Goal: Task Accomplishment & Management: Complete application form

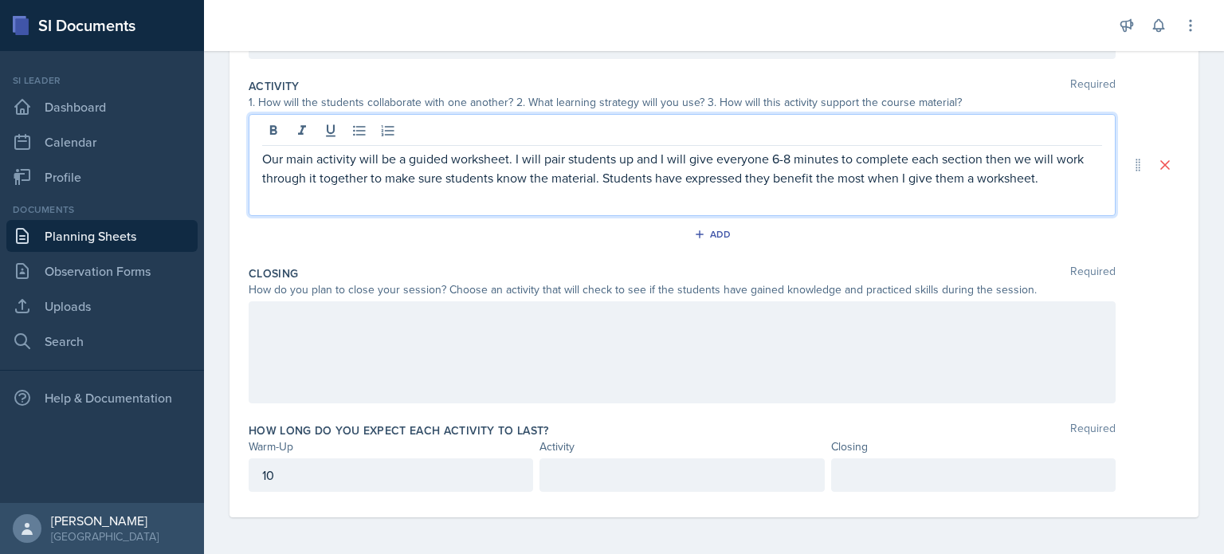
click at [580, 474] on p at bounding box center [681, 474] width 257 height 19
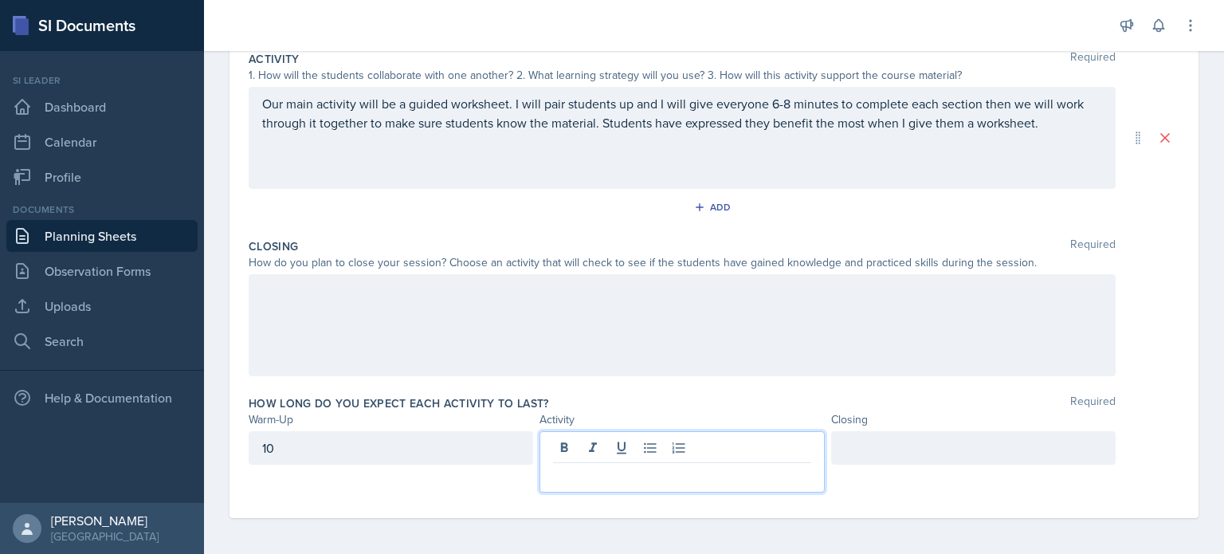
click at [580, 474] on p at bounding box center [681, 475] width 257 height 19
click at [580, 474] on p "1 hr 45 mins" at bounding box center [681, 475] width 257 height 19
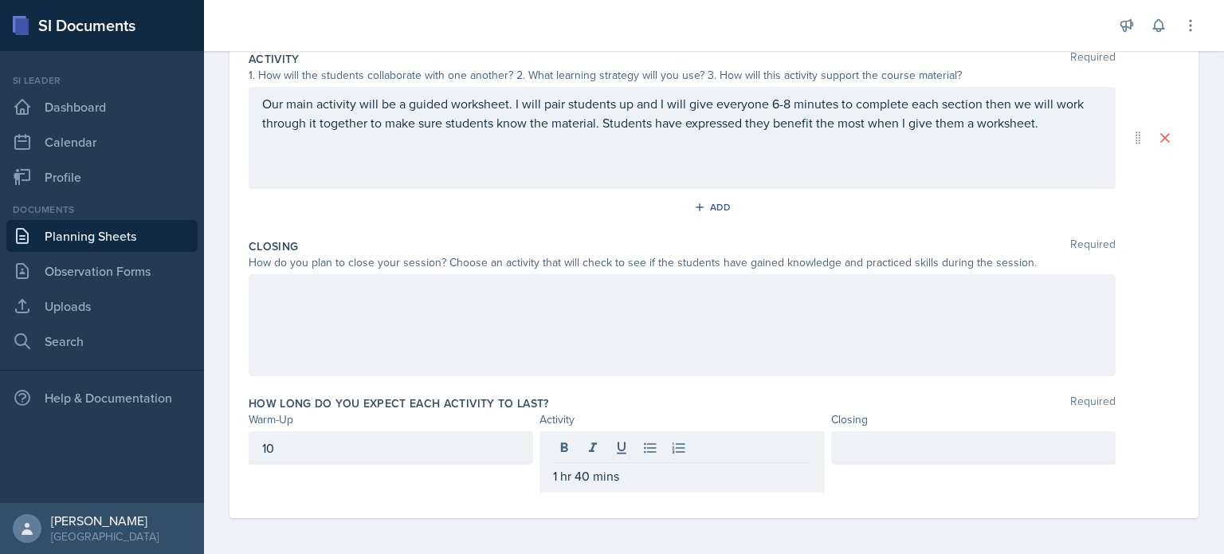
click at [897, 455] on div at bounding box center [973, 447] width 285 height 33
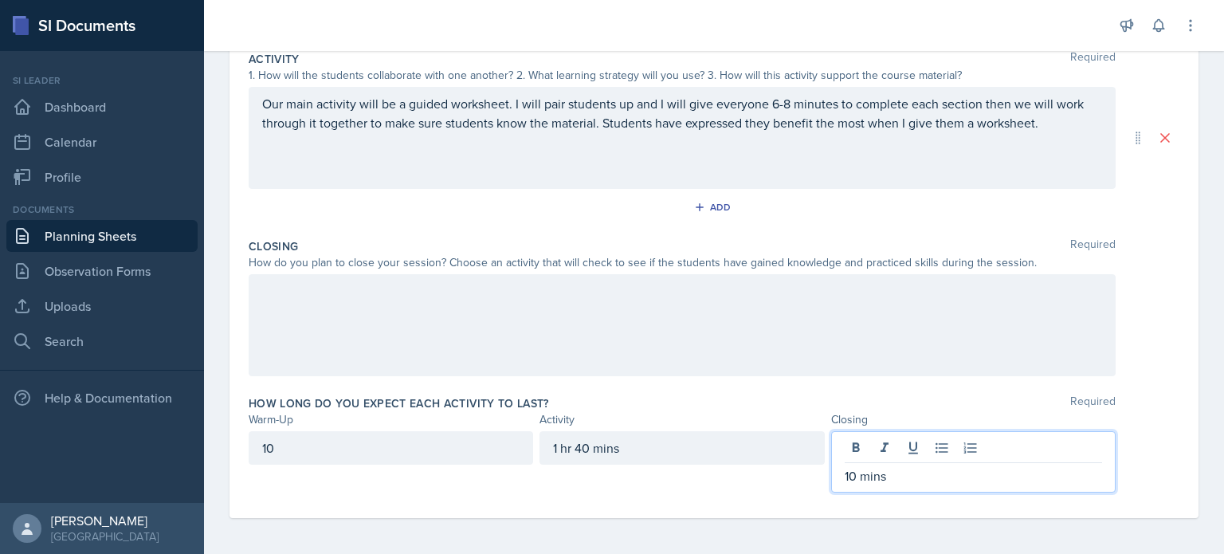
click at [426, 444] on div "10" at bounding box center [391, 447] width 285 height 33
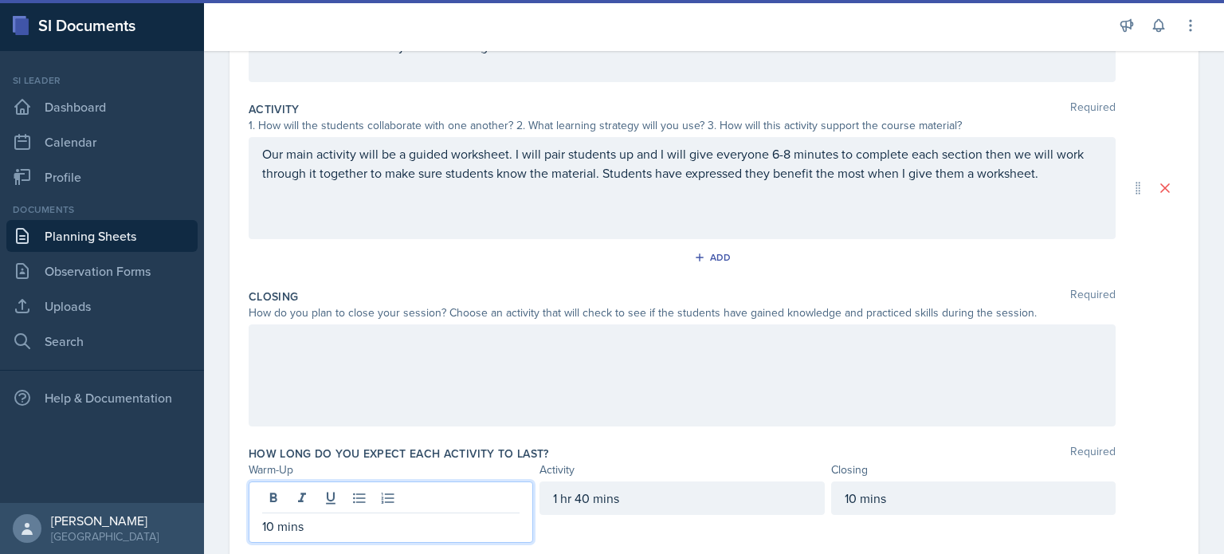
scroll to position [297, 0]
click at [749, 177] on p "Our main activity will be a guided worksheet. I will pair students up and I wil…" at bounding box center [682, 164] width 840 height 38
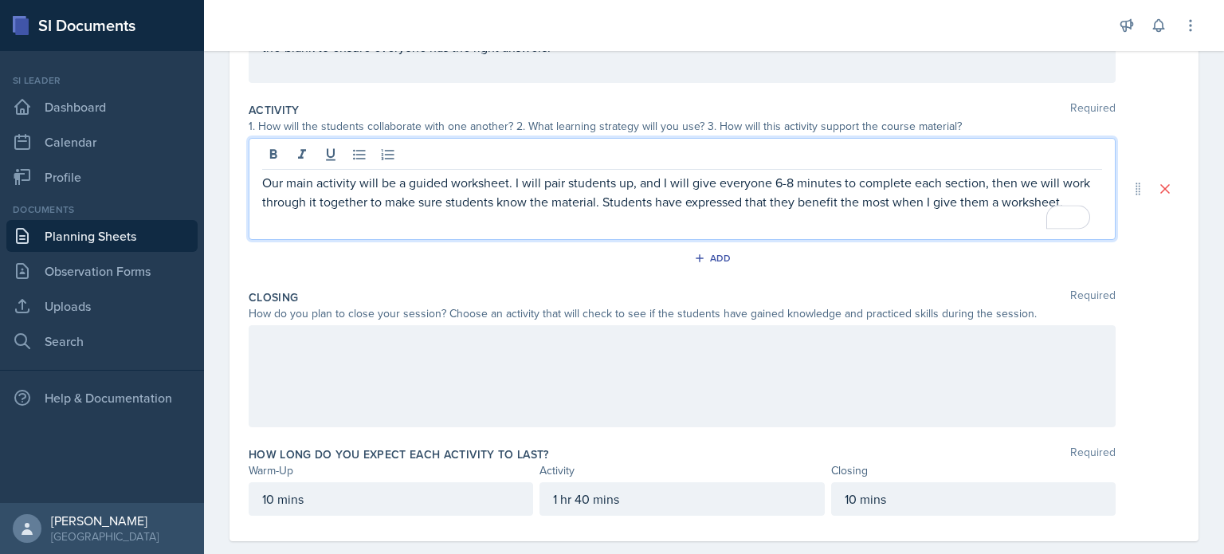
click at [783, 179] on p "Our main activity will be a guided worksheet. I will pair students up, and I wi…" at bounding box center [682, 192] width 840 height 38
click at [783, 180] on p "Our main activity will be a guided worksheet. I will pair students up, and I wi…" at bounding box center [682, 192] width 840 height 38
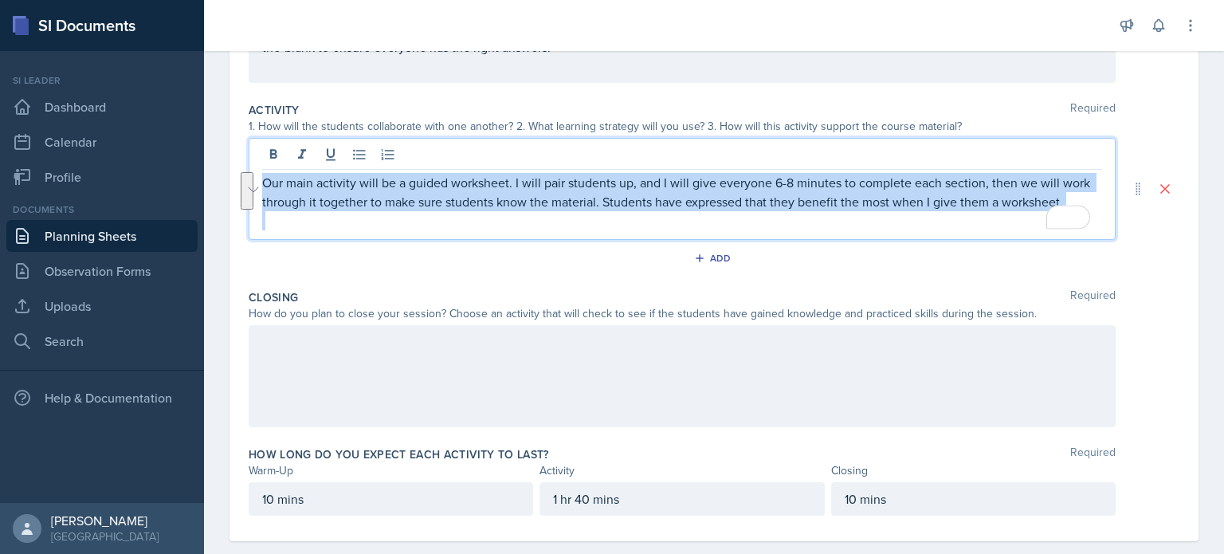
click at [782, 180] on p "Our main activity will be a guided worksheet. I will pair students up, and I wi…" at bounding box center [682, 192] width 840 height 38
click at [746, 206] on p "Our main activity will be a guided worksheet. I will pair students up, and I wi…" at bounding box center [682, 192] width 840 height 38
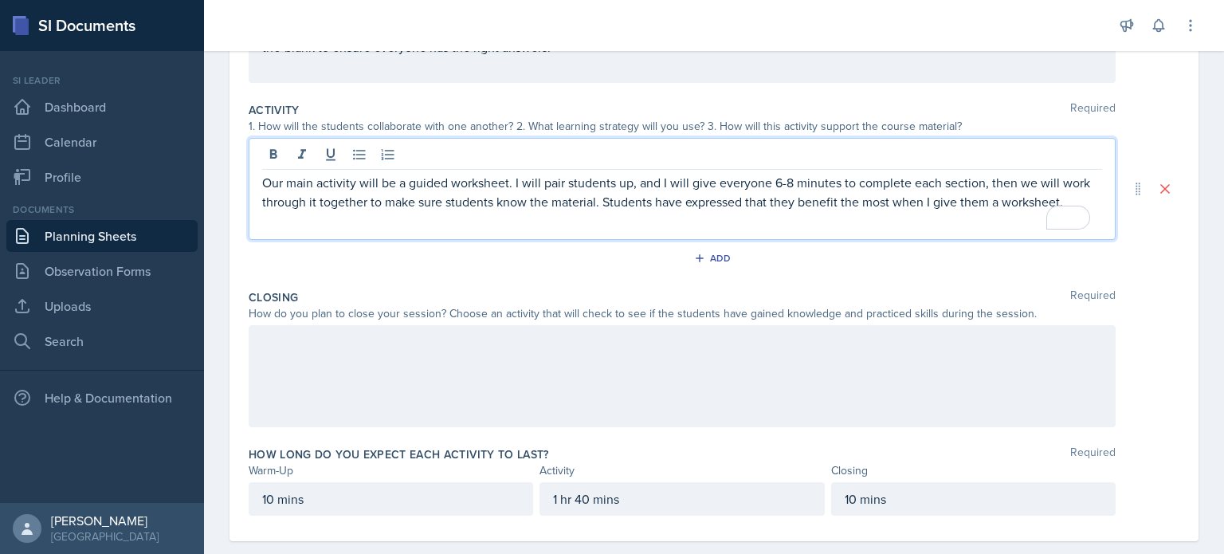
click at [787, 179] on p "Our main activity will be a guided worksheet. I will pair students up, and I wi…" at bounding box center [682, 192] width 840 height 38
click at [791, 183] on p "Our main activity will be a guided worksheet. I will pair students up, and I wi…" at bounding box center [682, 192] width 840 height 38
click at [336, 363] on div at bounding box center [682, 376] width 867 height 102
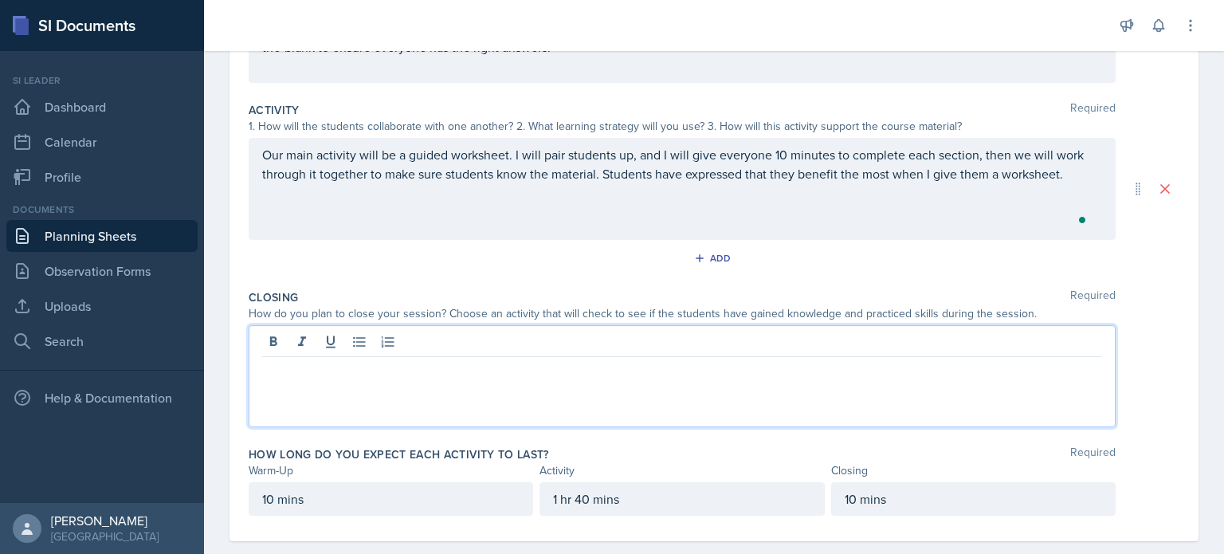
scroll to position [320, 0]
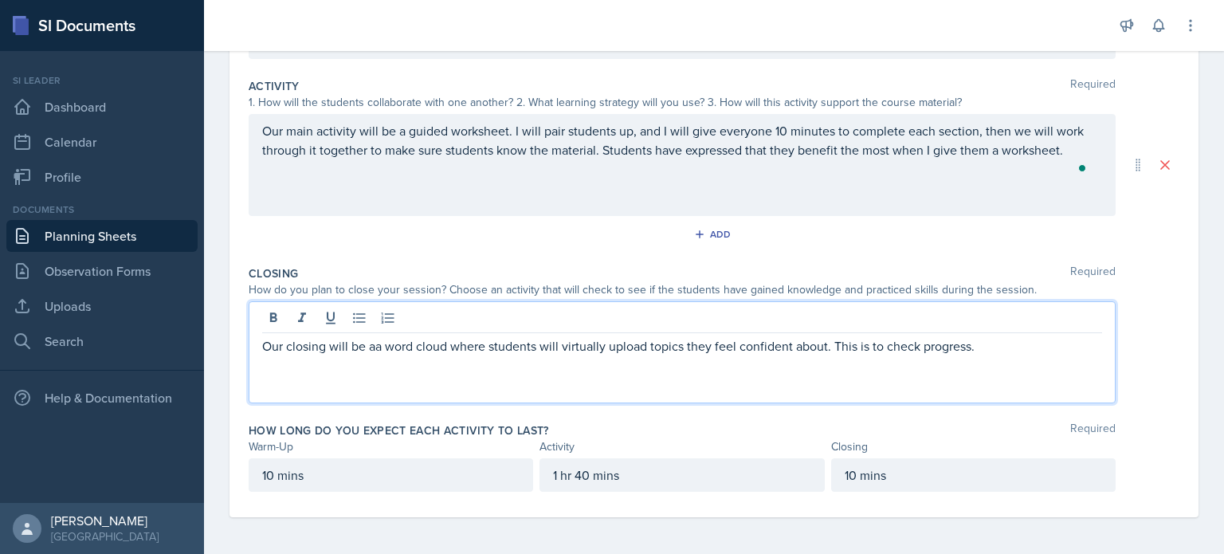
click at [824, 346] on p "Our closing will be aa word cloud where students will virtually upload topics t…" at bounding box center [682, 345] width 840 height 19
click at [992, 344] on p "Our closing will be aa word cloud where students will virtually upload topics t…" at bounding box center [682, 345] width 840 height 19
click at [1012, 352] on p "Our closing will be aa word cloud where students will virtually upload topics t…" at bounding box center [682, 345] width 840 height 19
click at [380, 341] on p "Our closing will be aa word cloud where students will virtually upload topics t…" at bounding box center [682, 345] width 840 height 19
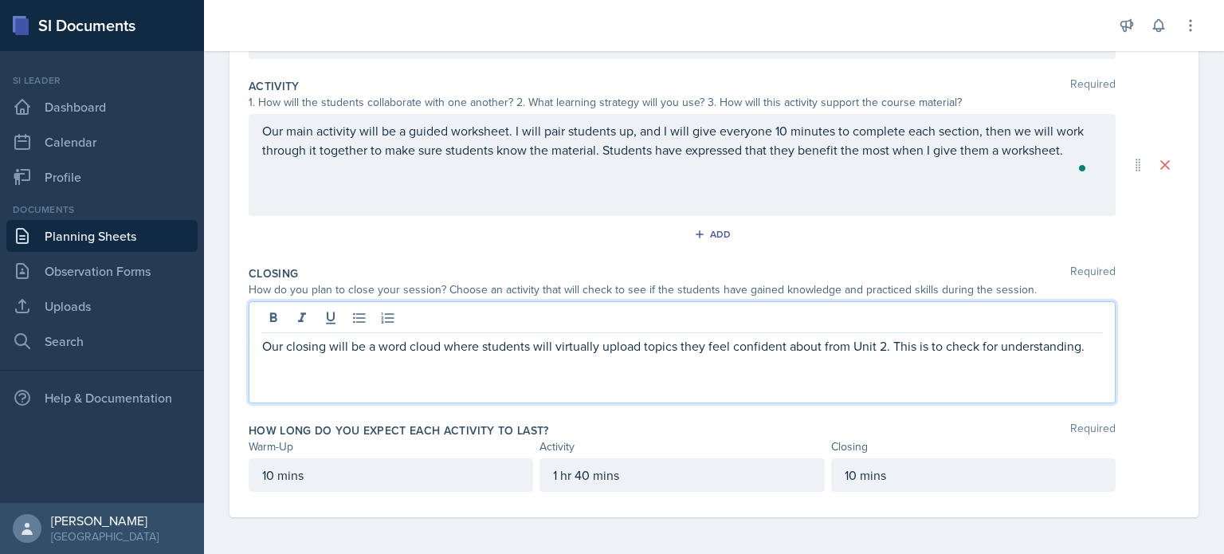
click at [1196, 308] on div "Date [DATE] [DATE] 28 29 30 1 2 3 4 5 6 7 8 9 10 11 12 13 14 15 16 17 18 19 20 …" at bounding box center [714, 180] width 1020 height 751
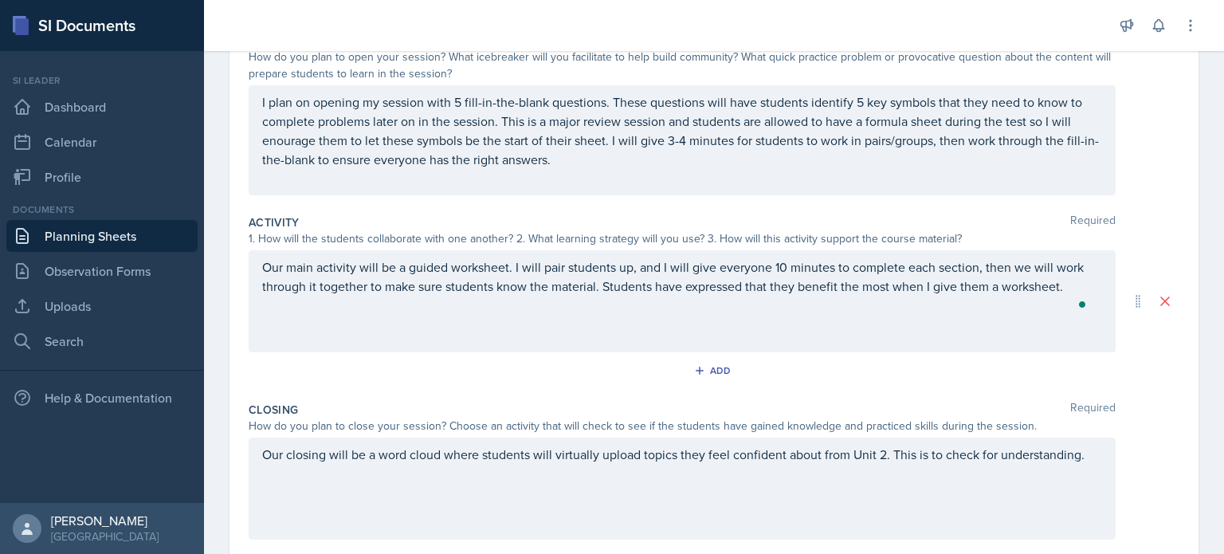
click at [868, 115] on p "I plan on opening my session with 5 fill-in-the-blank questions. These question…" at bounding box center [682, 130] width 840 height 77
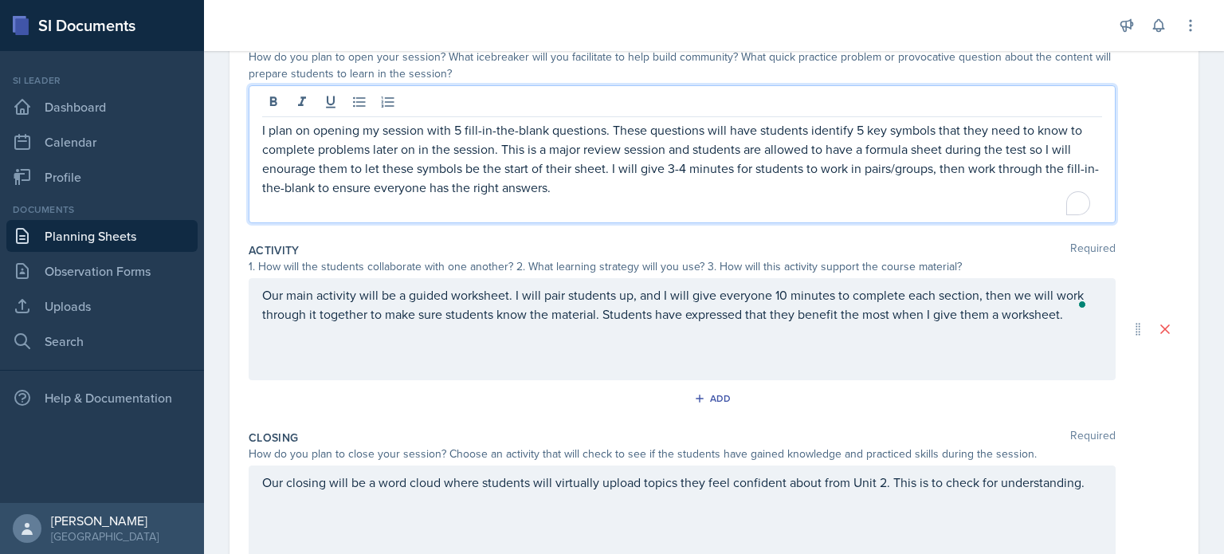
scroll to position [211, 0]
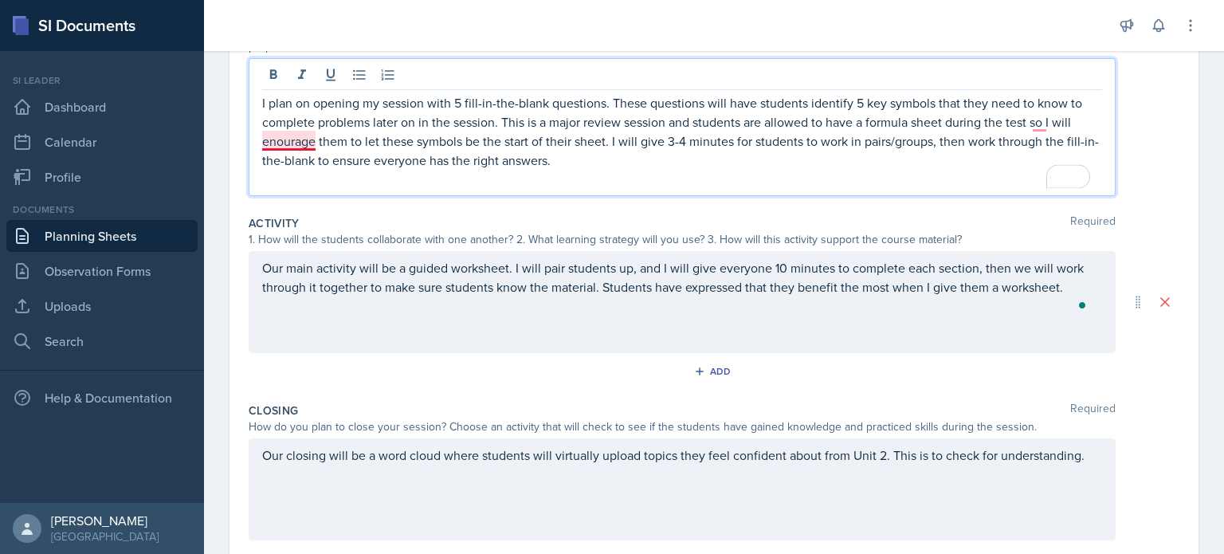
click at [284, 146] on p "I plan on opening my session with 5 fill-in-the-blank questions. These question…" at bounding box center [682, 131] width 840 height 77
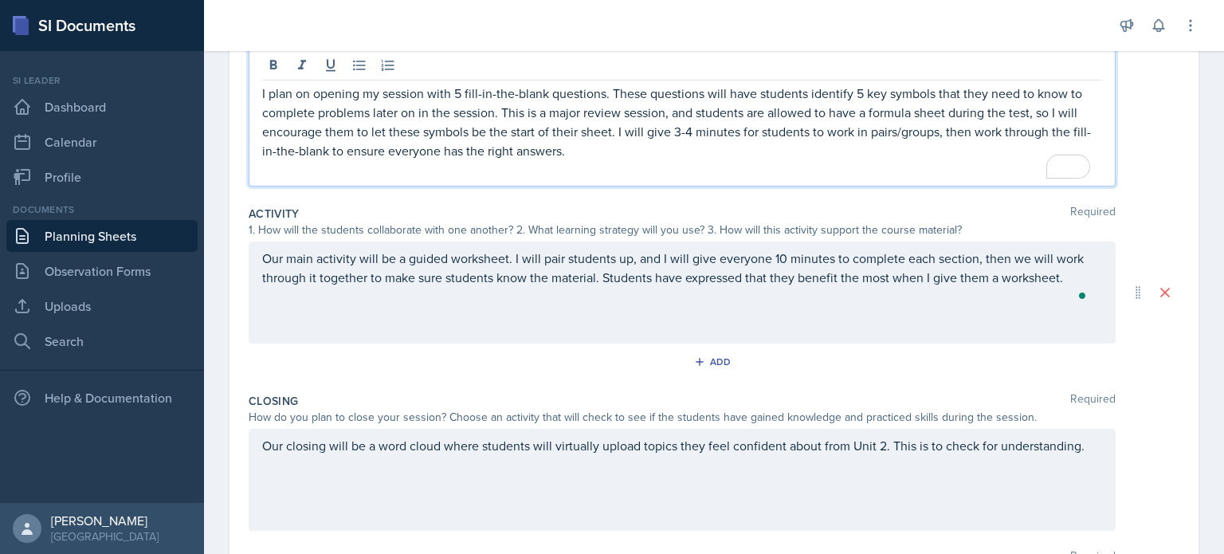
scroll to position [0, 0]
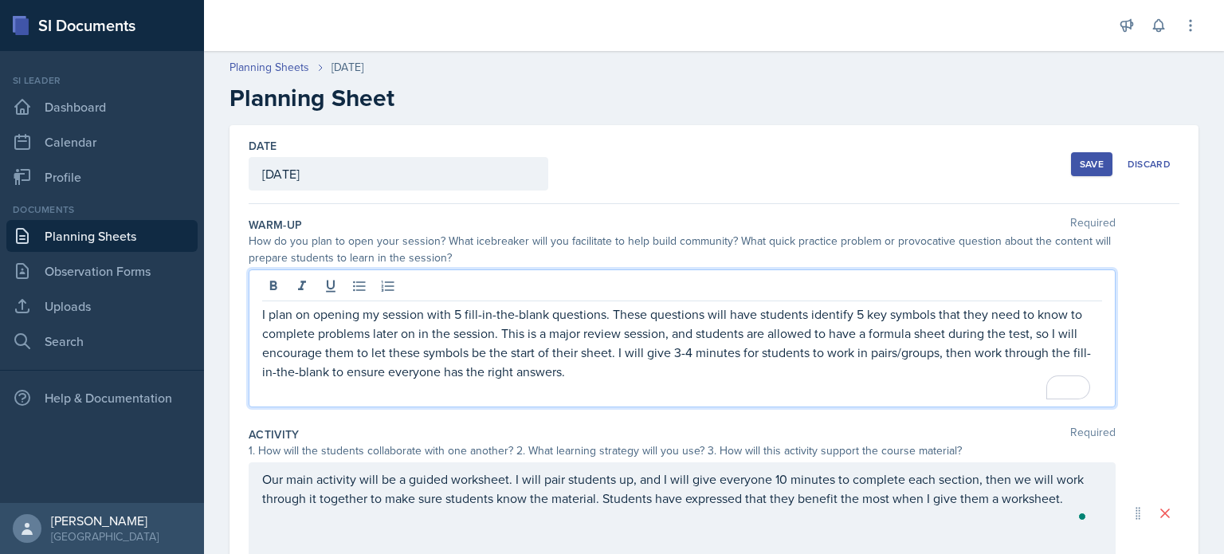
click at [1080, 167] on div "Save" at bounding box center [1092, 164] width 24 height 13
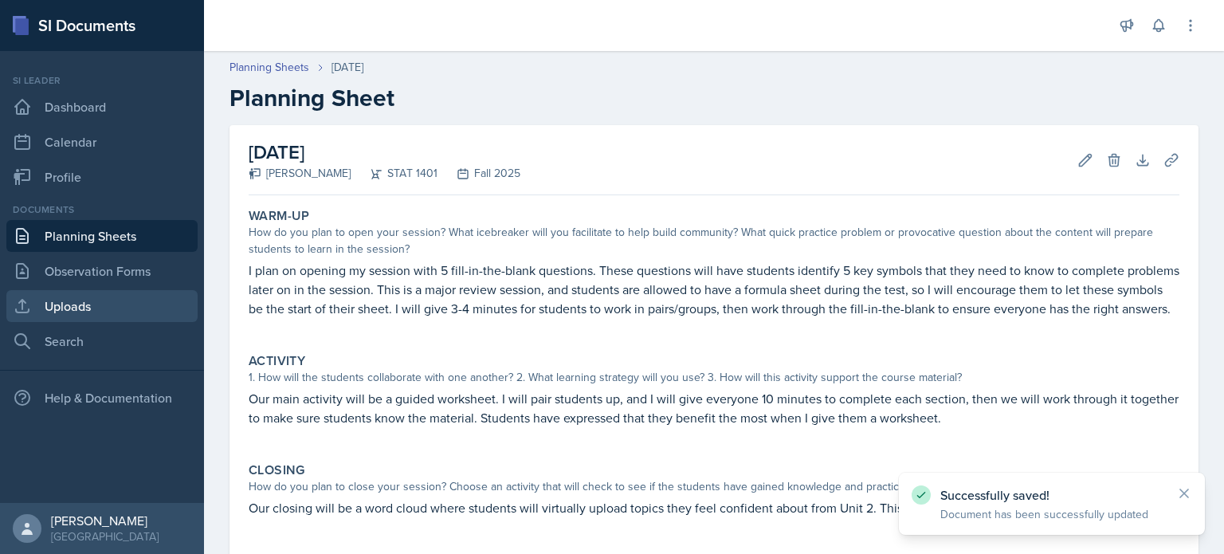
click at [83, 305] on link "Uploads" at bounding box center [101, 306] width 191 height 32
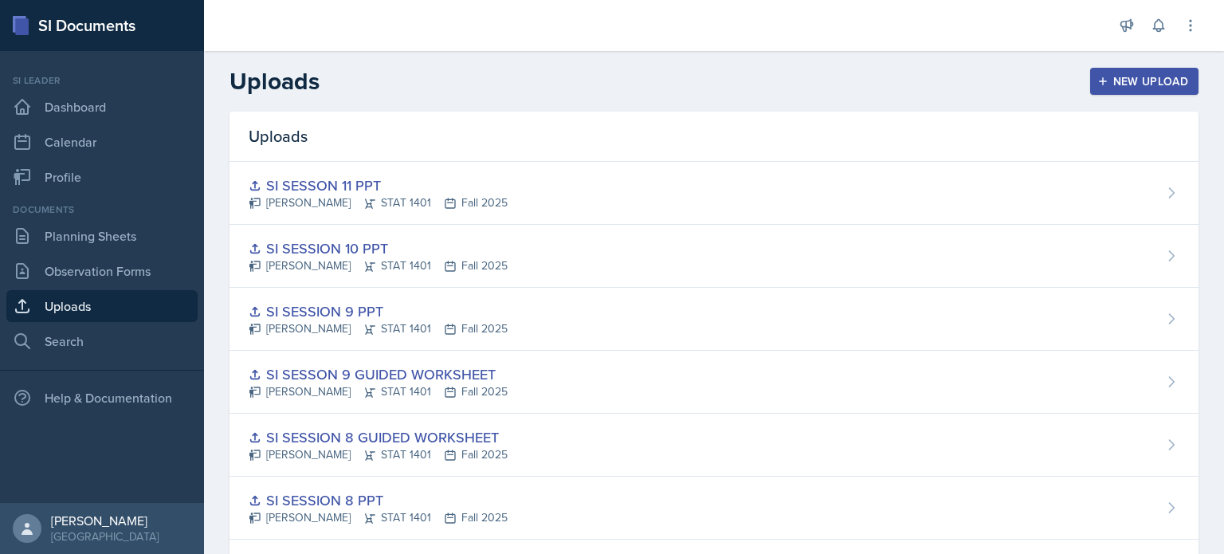
click at [1115, 95] on div "Uploads New Upload" at bounding box center [714, 81] width 1020 height 29
click at [1098, 85] on icon "button" at bounding box center [1103, 81] width 11 height 11
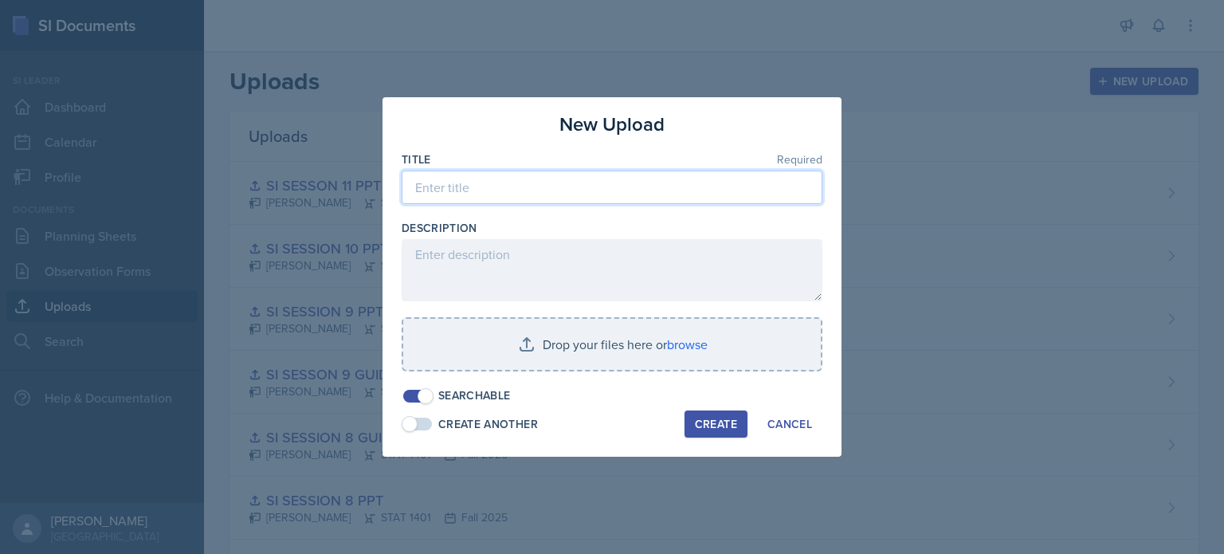
click at [558, 189] on input at bounding box center [612, 187] width 421 height 33
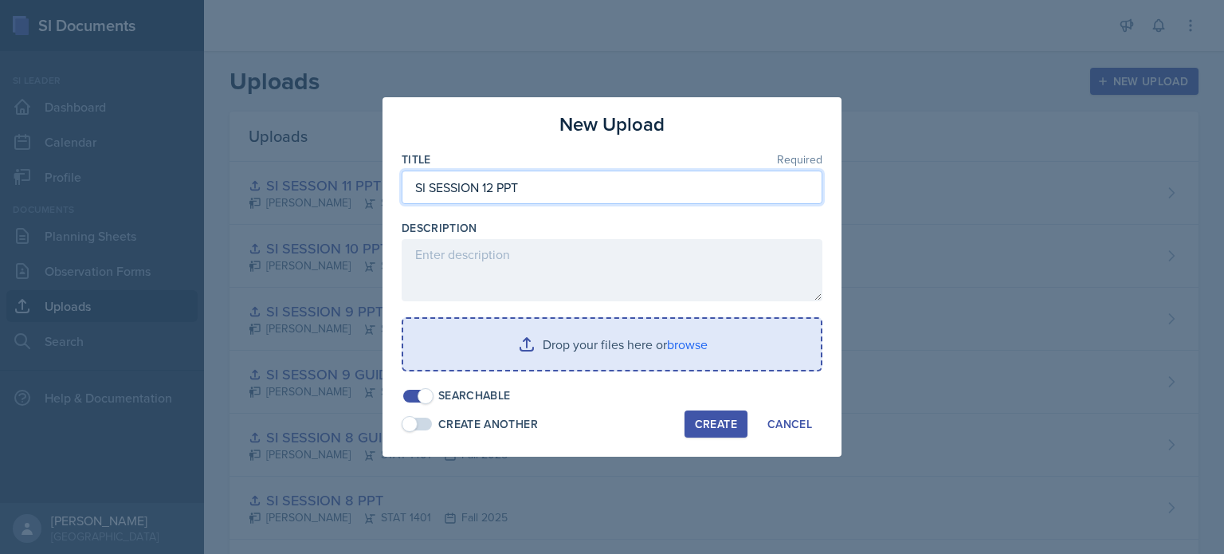
type input "SI SESSION 12 PPT"
click at [568, 327] on input "file" at bounding box center [612, 344] width 418 height 51
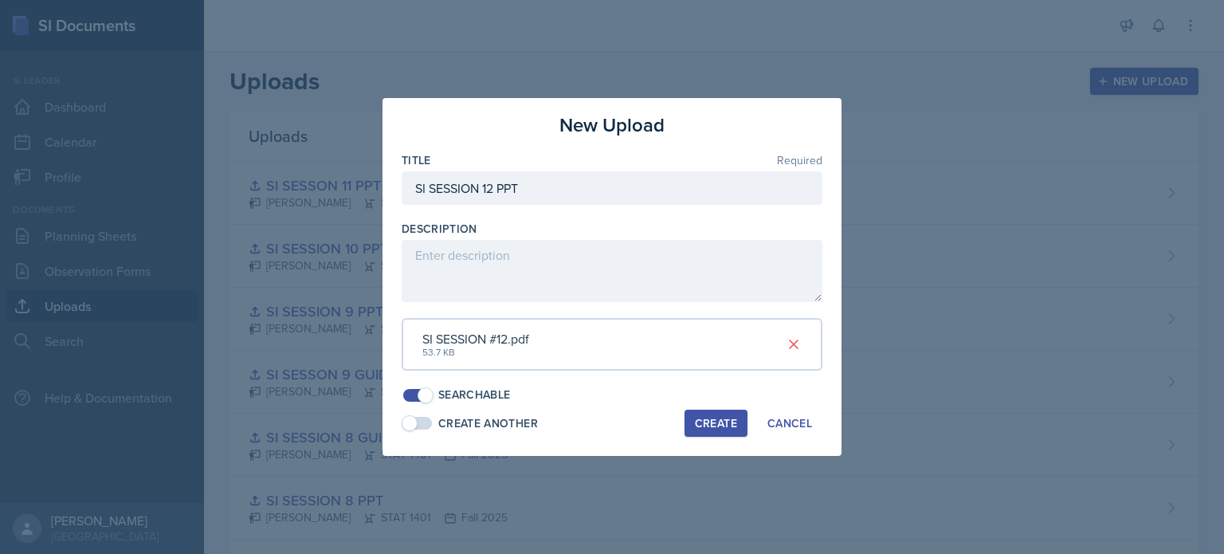
click at [707, 423] on div "Create" at bounding box center [716, 423] width 42 height 13
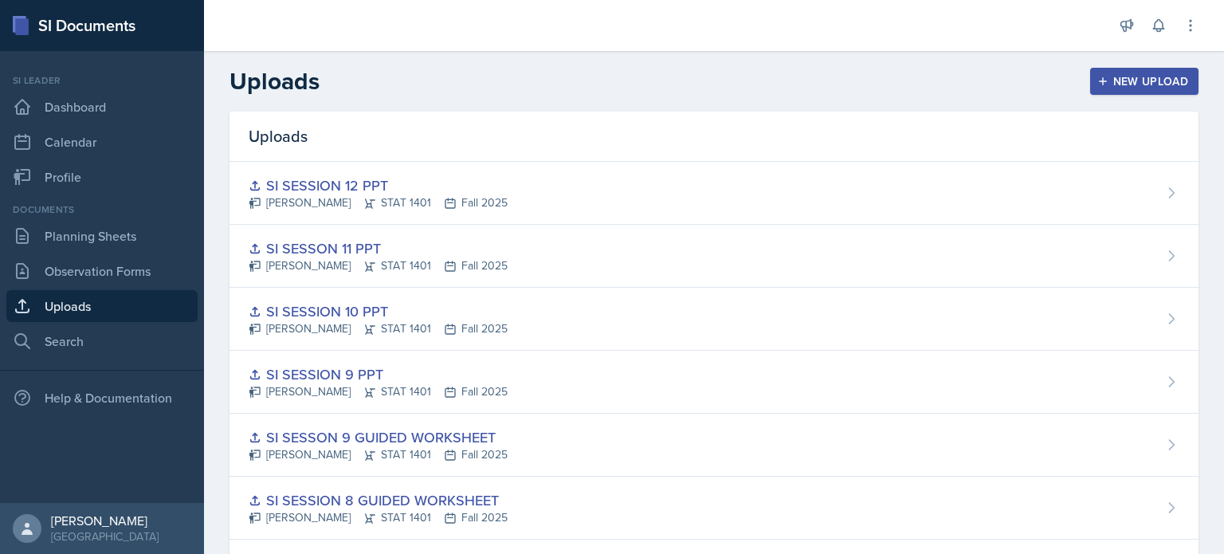
click at [1119, 82] on div "New Upload" at bounding box center [1145, 81] width 88 height 13
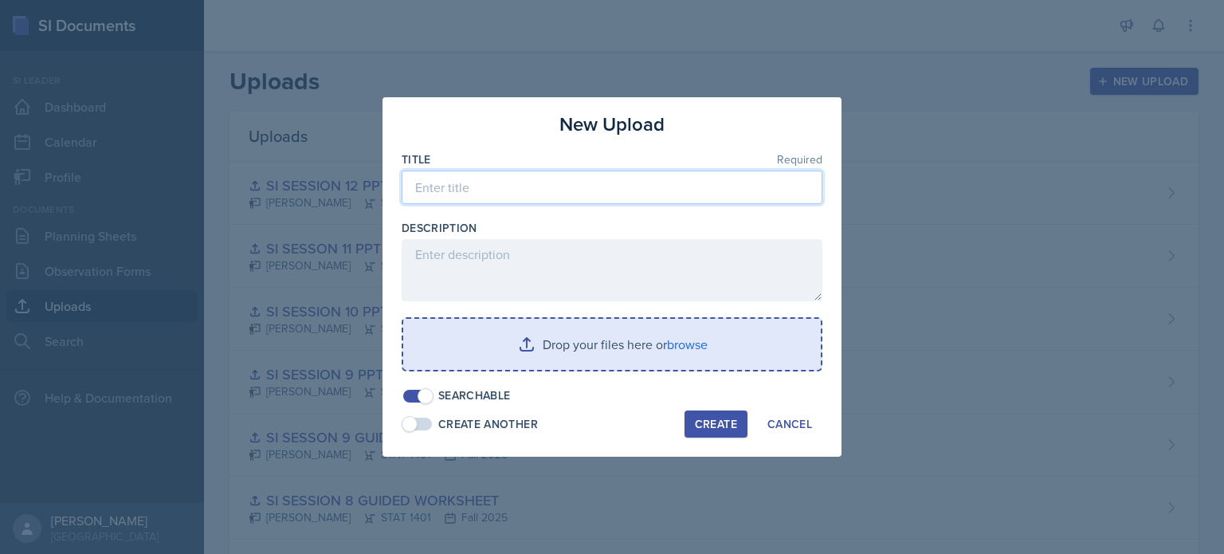
click at [650, 177] on input at bounding box center [612, 187] width 421 height 33
type input "SI SESSION 12 GW"
click at [640, 334] on input "file" at bounding box center [612, 344] width 418 height 51
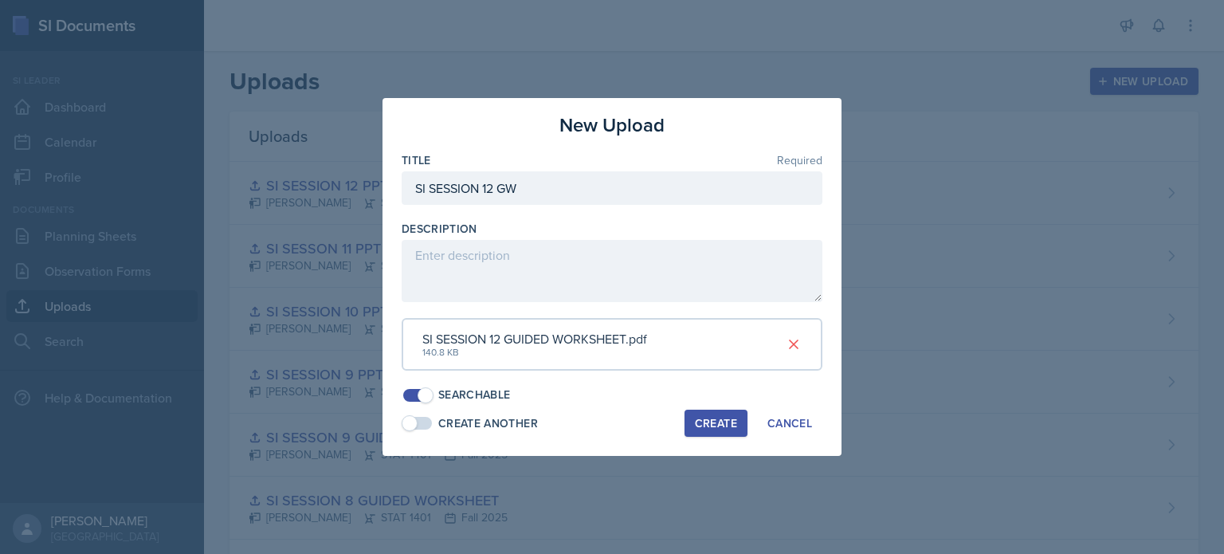
drag, startPoint x: 703, startPoint y: 418, endPoint x: 697, endPoint y: 423, distance: 8.5
click at [697, 423] on div "Create" at bounding box center [716, 423] width 42 height 13
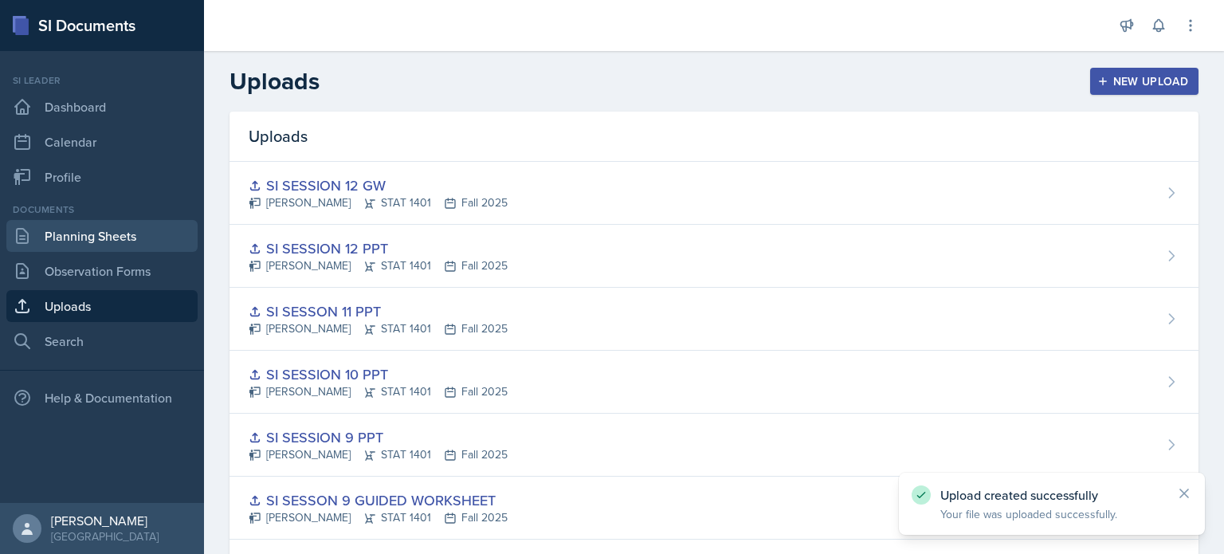
click at [107, 235] on link "Planning Sheets" at bounding box center [101, 236] width 191 height 32
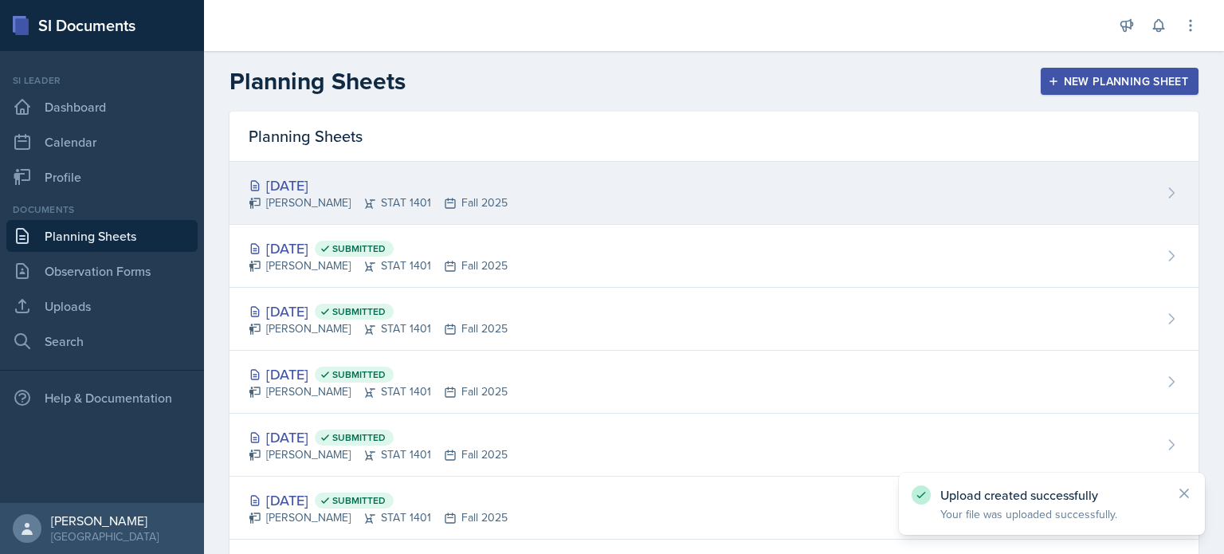
click at [278, 211] on div "[DATE] [PERSON_NAME] STAT 1401 Fall 2025" at bounding box center [714, 193] width 969 height 63
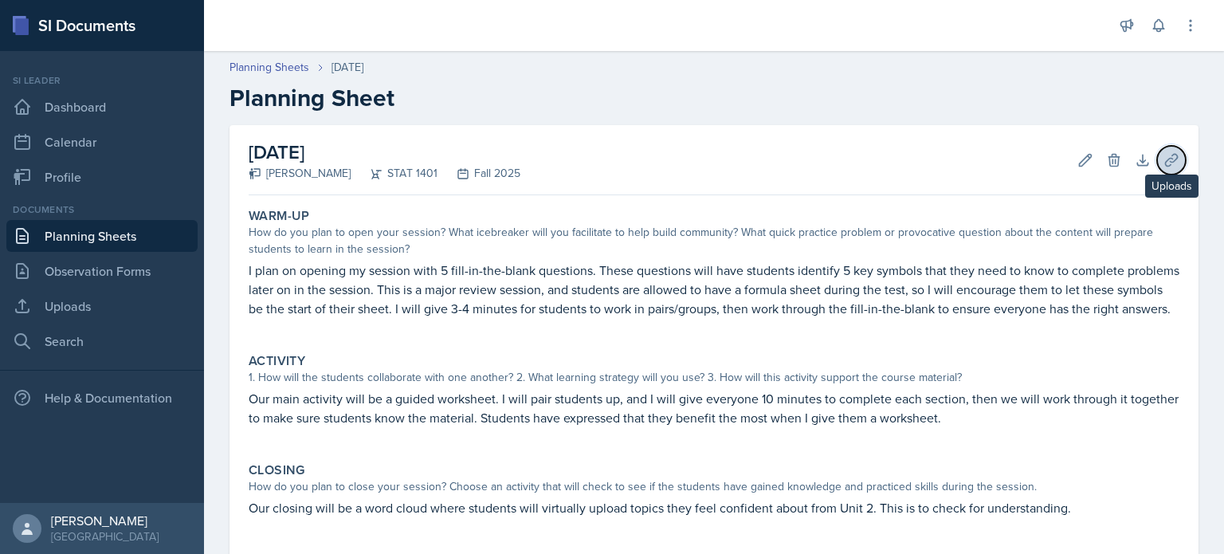
click at [1164, 160] on icon at bounding box center [1172, 160] width 16 height 16
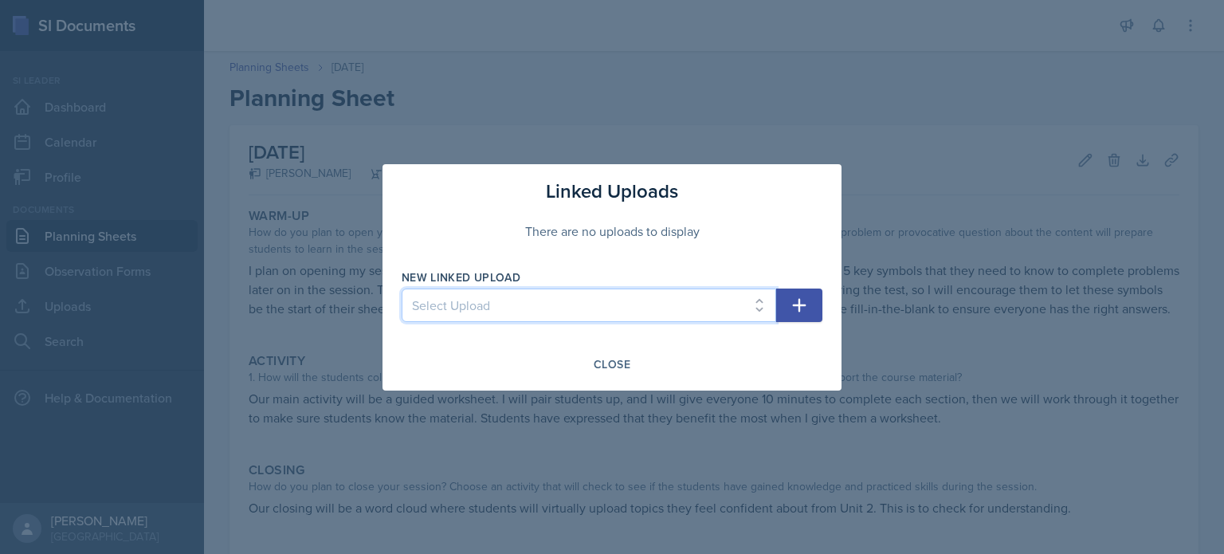
click at [743, 313] on select "Select Upload SI mock session planning ppt SI SESSION 8/25 PPT SI SESSION 8/27 …" at bounding box center [589, 305] width 375 height 33
select select "2b69e103-487c-4e34-bc46-f1aea50f73d5"
click at [402, 289] on select "Select Upload SI mock session planning ppt SI SESSION 8/25 PPT SI SESSION 8/27 …" at bounding box center [589, 305] width 375 height 33
click at [791, 308] on icon "button" at bounding box center [799, 305] width 19 height 19
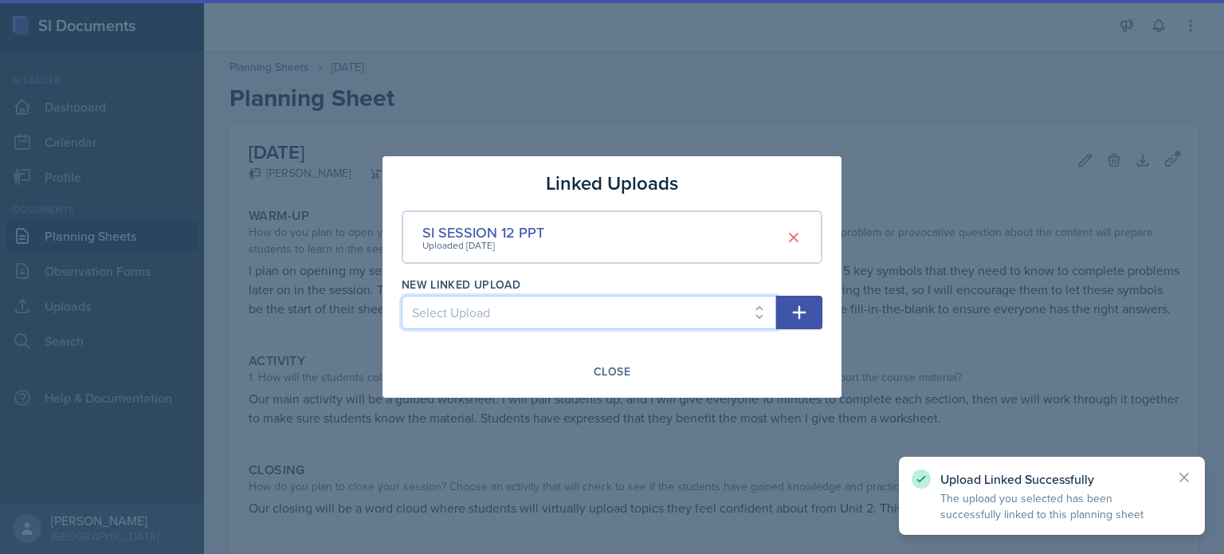
click at [725, 312] on select "Select Upload SI mock session planning ppt SI SESSION 8/25 PPT SI SESSION 8/27 …" at bounding box center [589, 312] width 375 height 33
select select "5795bd7f-56f5-434d-be11-ccfd391a0ca7"
click at [402, 296] on select "Select Upload SI mock session planning ppt SI SESSION 8/25 PPT SI SESSION 8/27 …" at bounding box center [589, 312] width 375 height 33
click at [795, 320] on icon "button" at bounding box center [799, 312] width 19 height 19
select select
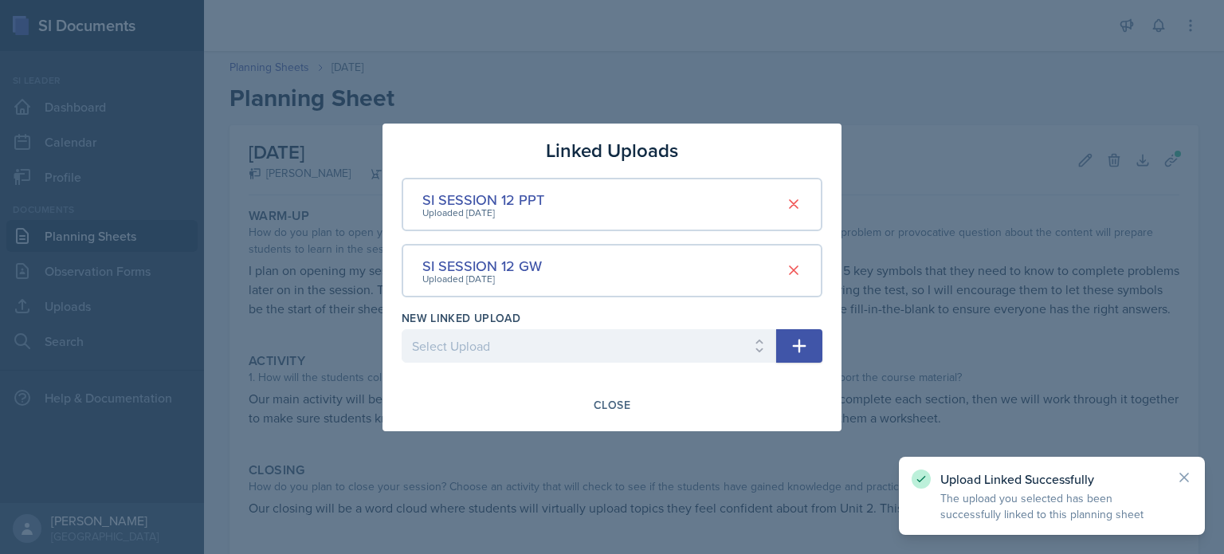
click at [779, 499] on div at bounding box center [612, 277] width 1224 height 554
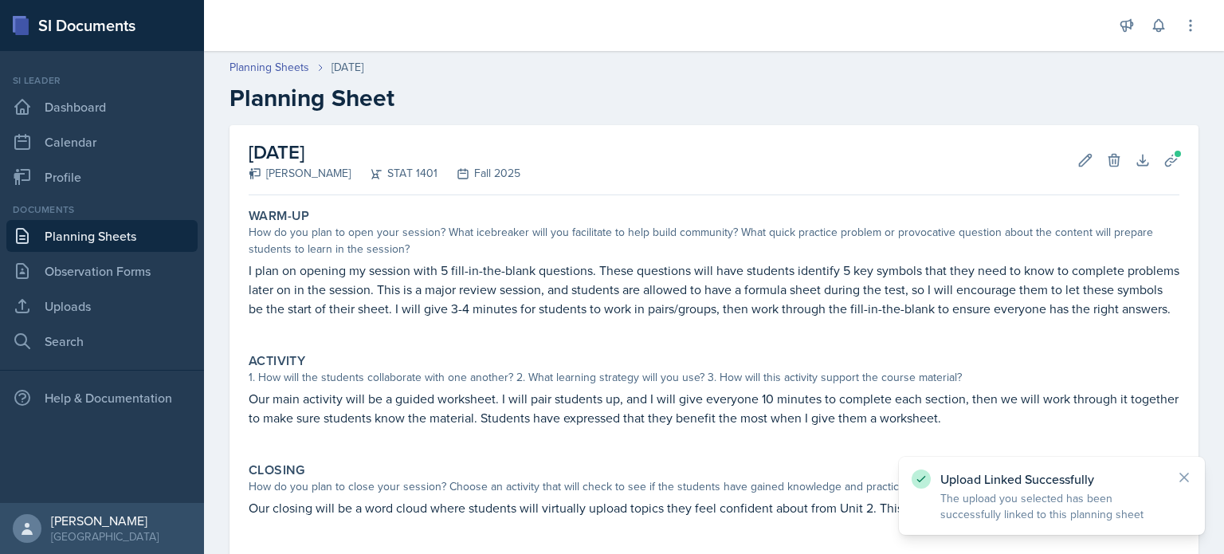
scroll to position [182, 0]
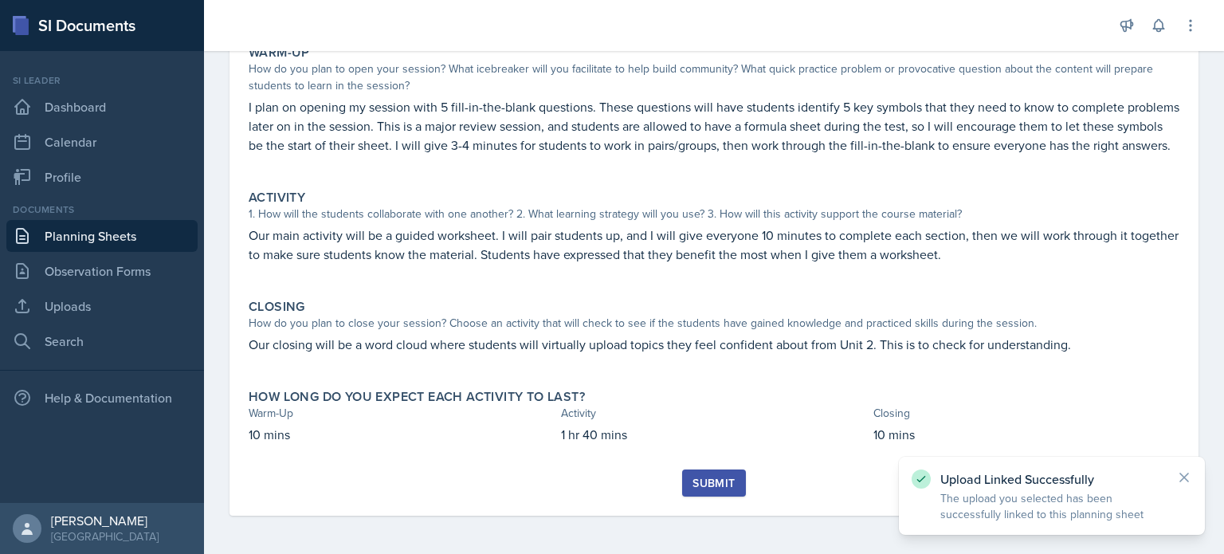
click at [719, 473] on button "Submit" at bounding box center [713, 482] width 63 height 27
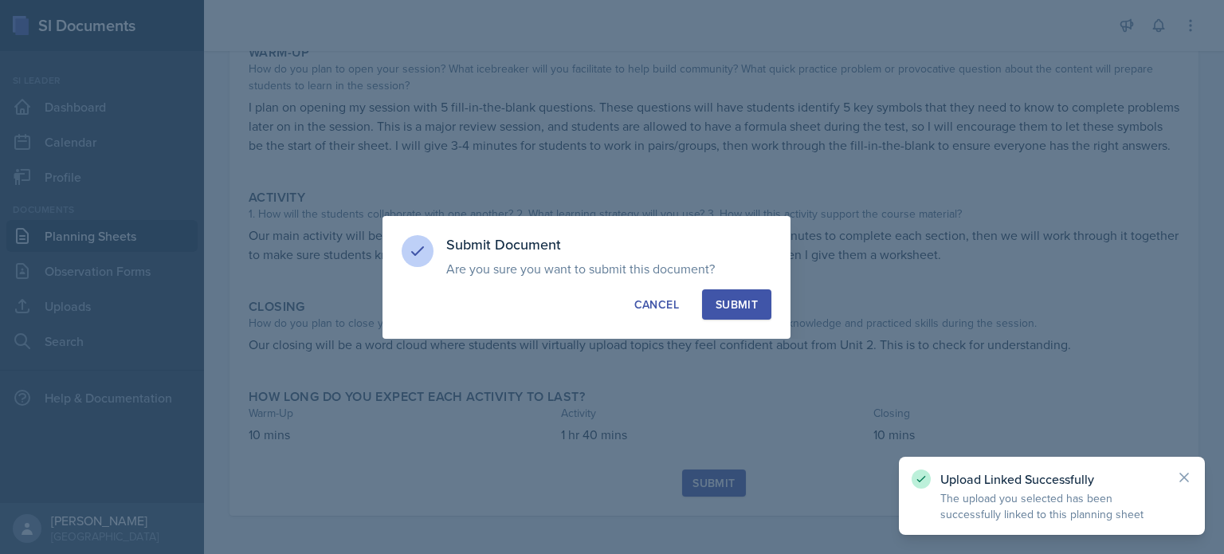
click at [740, 303] on div "Submit" at bounding box center [737, 305] width 42 height 16
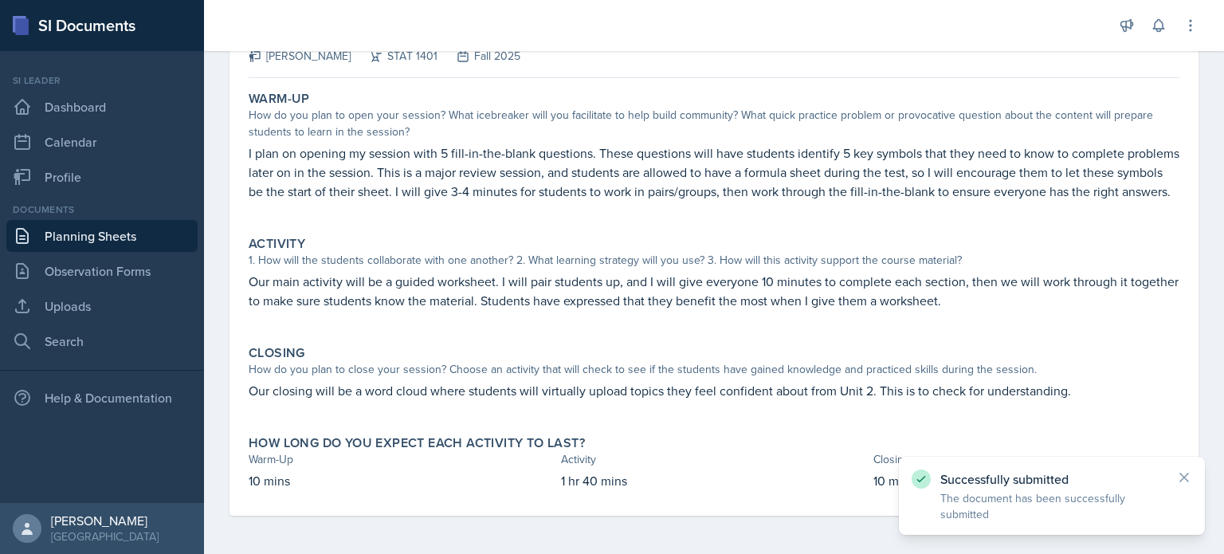
scroll to position [0, 0]
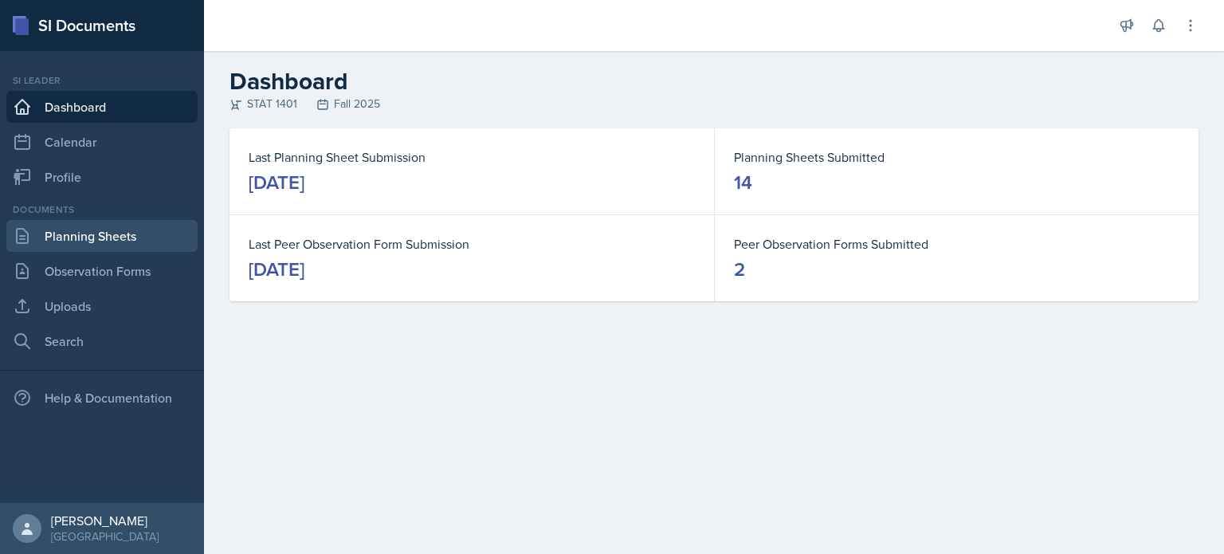
click at [124, 233] on link "Planning Sheets" at bounding box center [101, 236] width 191 height 32
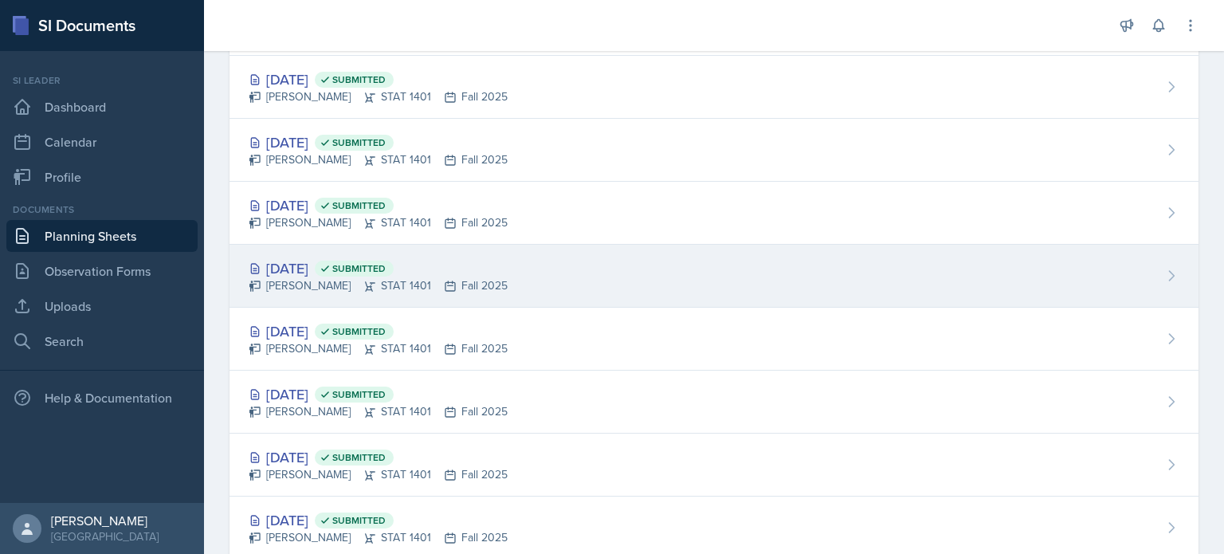
scroll to position [168, 0]
click at [394, 276] on span "Submitted" at bounding box center [354, 269] width 79 height 16
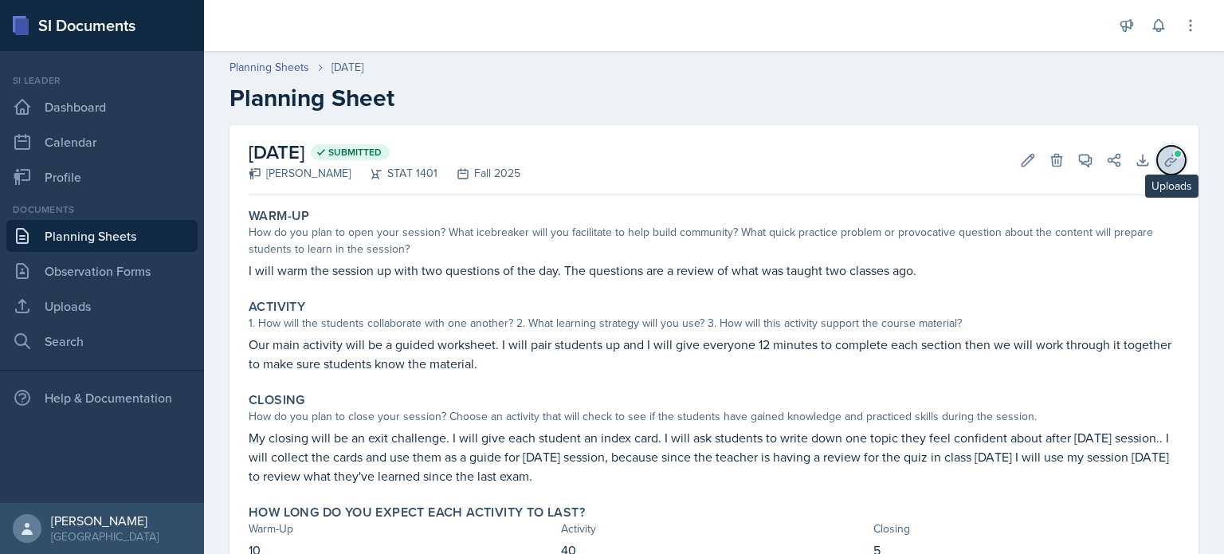
click at [1161, 168] on button "Uploads" at bounding box center [1171, 160] width 29 height 29
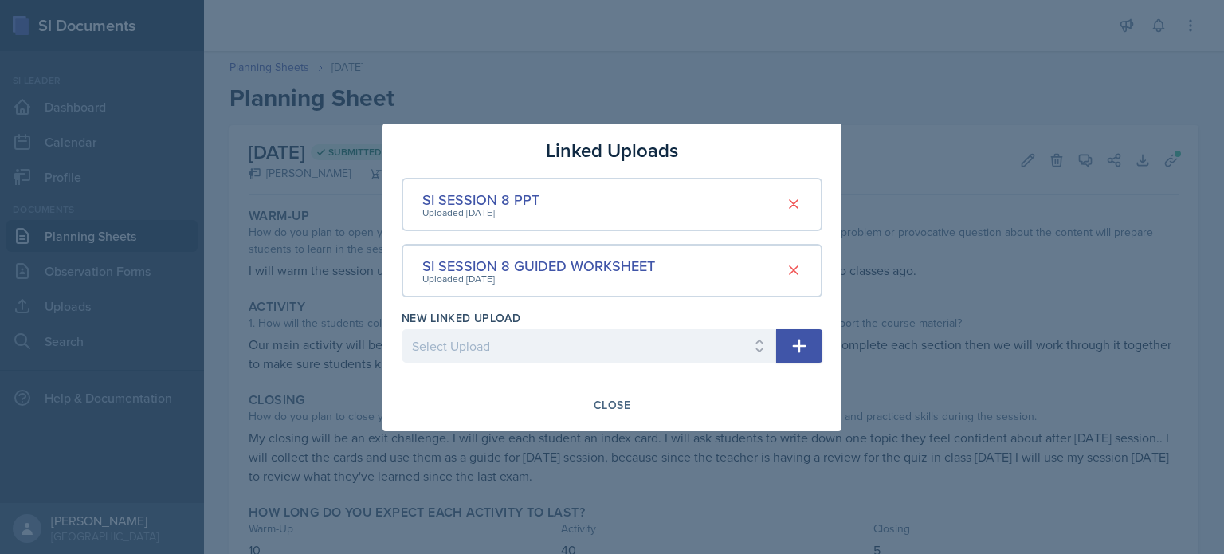
click at [638, 83] on div at bounding box center [612, 277] width 1224 height 554
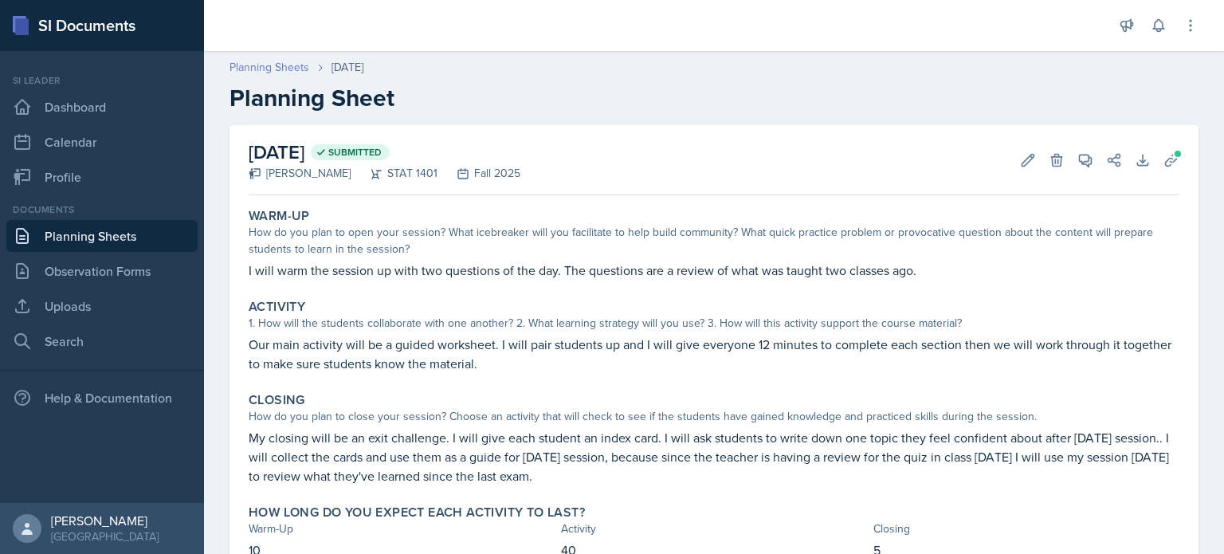
click at [301, 69] on link "Planning Sheets" at bounding box center [270, 67] width 80 height 17
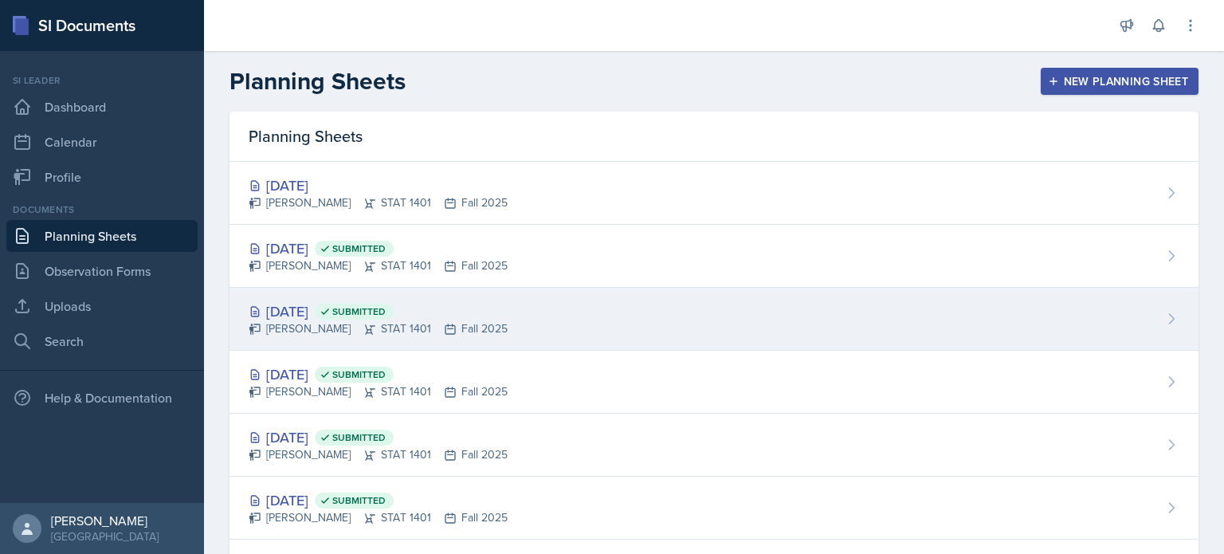
scroll to position [96, 0]
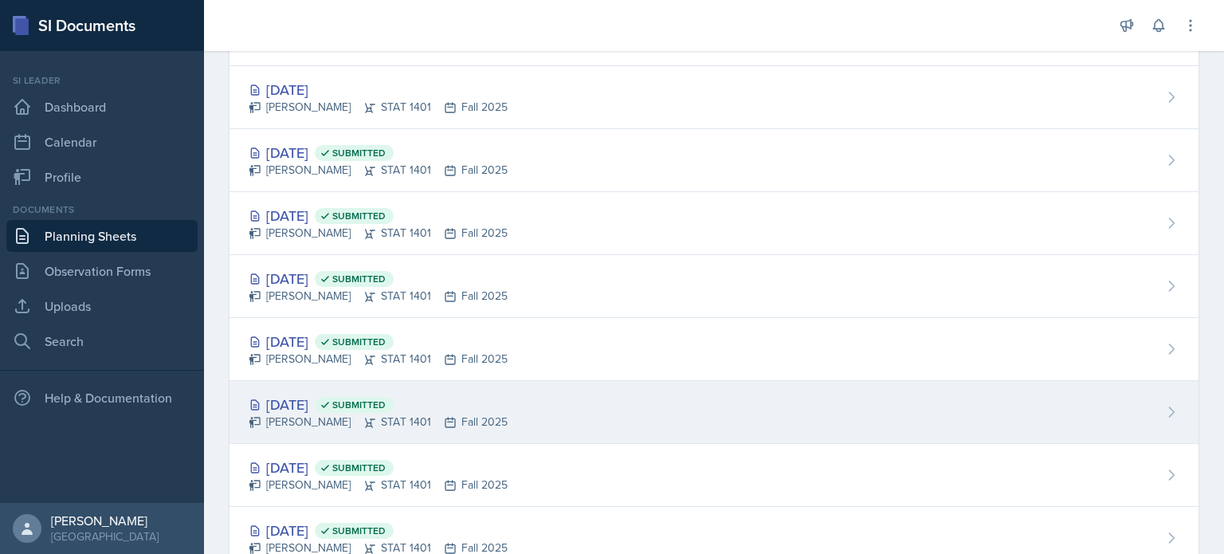
click at [399, 414] on div "Aissa Sylla STAT 1401 Fall 2025" at bounding box center [378, 422] width 259 height 17
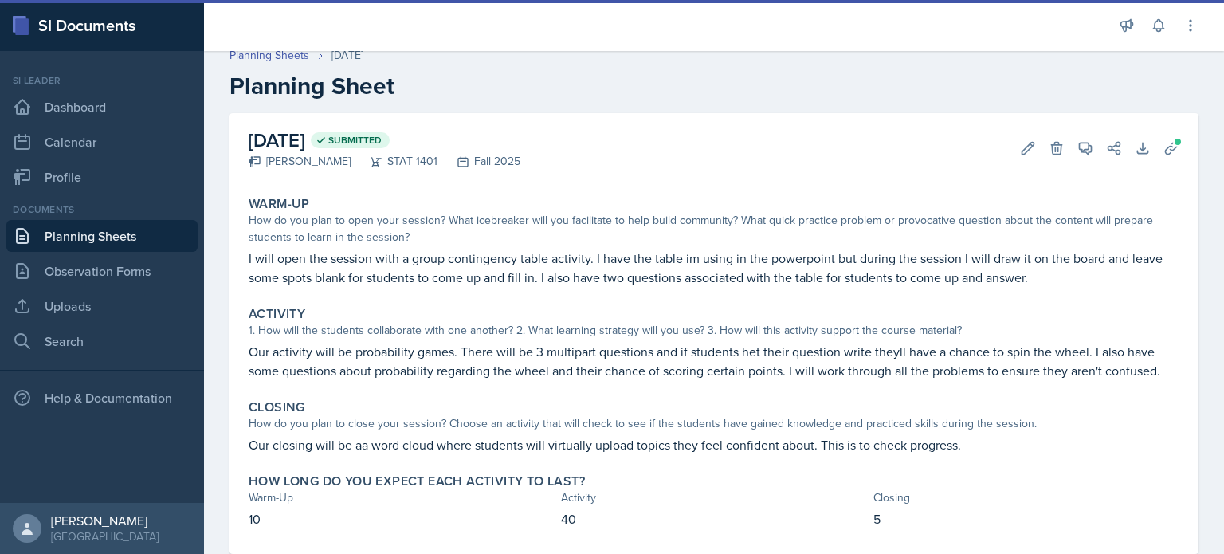
scroll to position [38, 0]
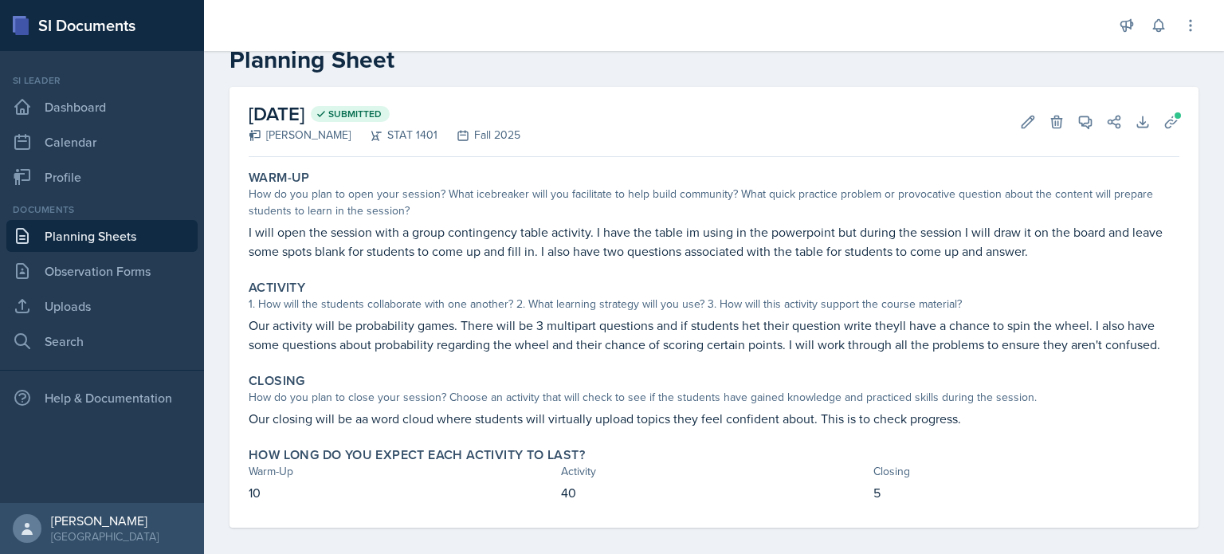
click at [257, 416] on p "Our closing will be aa word cloud where students will virtually upload topics t…" at bounding box center [714, 418] width 931 height 19
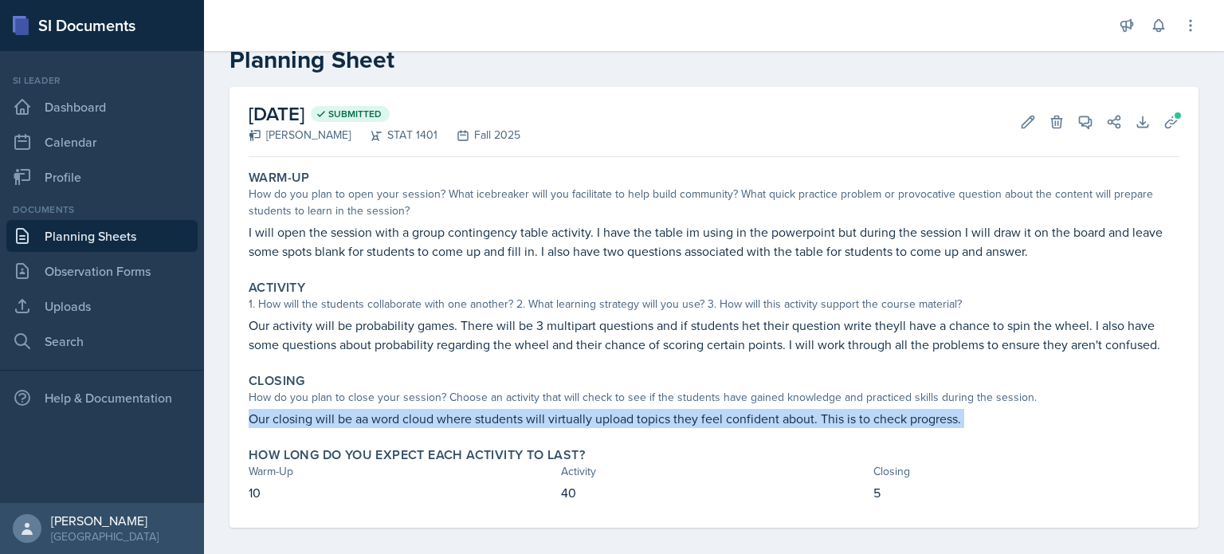
click at [257, 416] on p "Our closing will be aa word cloud where students will virtually upload topics t…" at bounding box center [714, 418] width 931 height 19
copy div "Our closing will be aa word cloud where students will virtually upload topics t…"
